Goal: Book appointment/travel/reservation

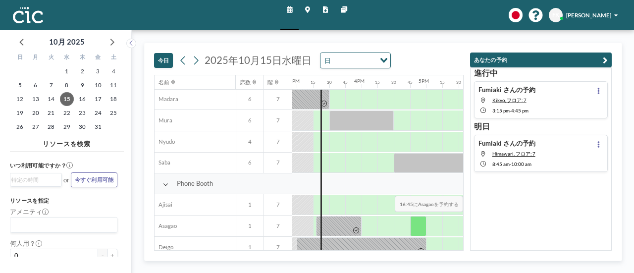
scroll to position [248, 965]
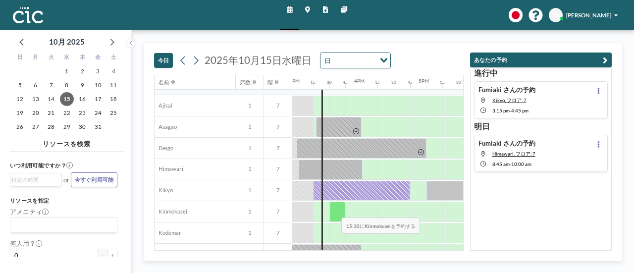
drag, startPoint x: 334, startPoint y: 189, endPoint x: 334, endPoint y: 209, distance: 20.8
click at [334, 209] on div "Phone Booth Ajisai 1 7 Asagao 1 7 Deigo 1 7 Himawari 1 7 Kikyo 1 7 Kinmokusei 1…" at bounding box center [34, 254] width 1690 height 360
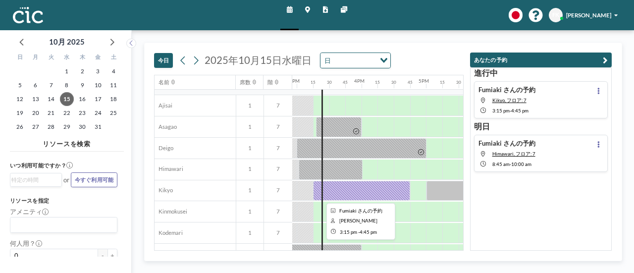
drag, startPoint x: 344, startPoint y: 190, endPoint x: 331, endPoint y: 189, distance: 13.4
click at [331, 189] on div at bounding box center [361, 191] width 97 height 20
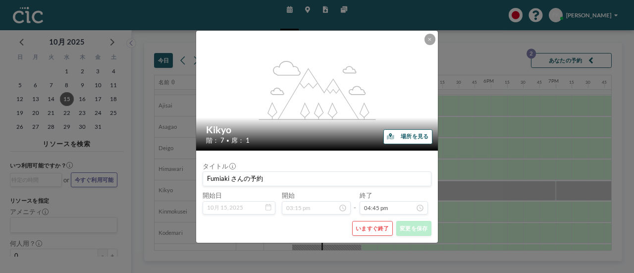
click at [428, 163] on div "タイトル Fumiaki さんの予約" at bounding box center [317, 174] width 229 height 24
click at [372, 225] on button "いますぐ終了" at bounding box center [372, 228] width 41 height 15
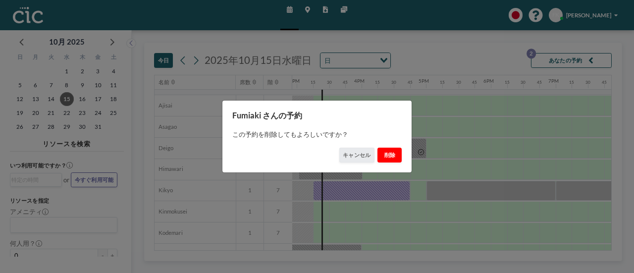
click at [387, 156] on button "削除" at bounding box center [389, 155] width 24 height 15
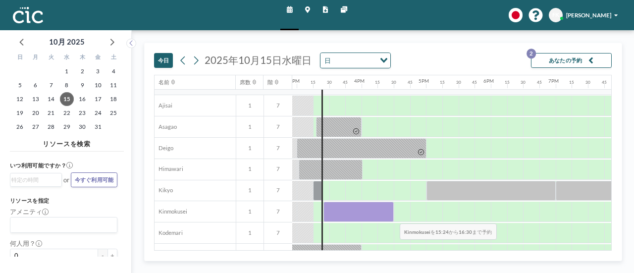
drag, startPoint x: 325, startPoint y: 211, endPoint x: 392, endPoint y: 215, distance: 67.5
click at [392, 215] on div at bounding box center [358, 212] width 70 height 20
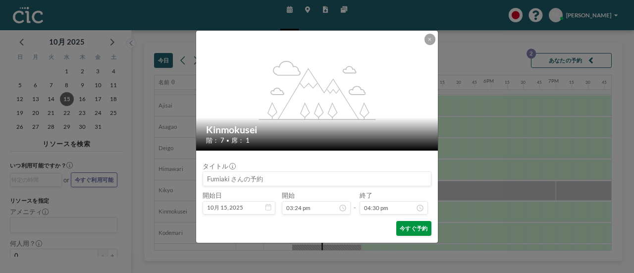
click at [406, 226] on button "今すぐ予約" at bounding box center [413, 228] width 35 height 15
